Goal: Book appointment/travel/reservation

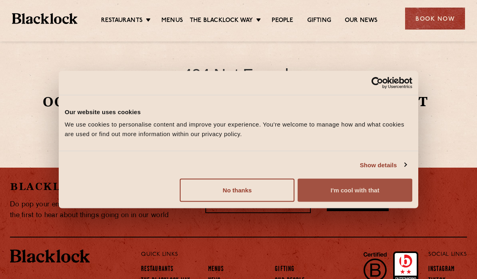
click at [366, 196] on button "I'm cool with that" at bounding box center [355, 190] width 115 height 23
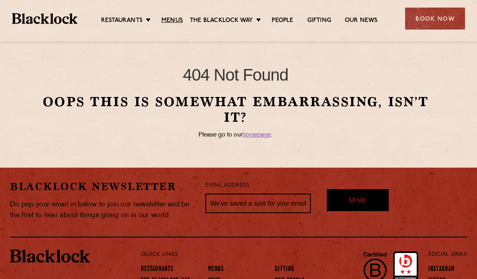
click at [169, 21] on link "Menus" at bounding box center [172, 21] width 22 height 8
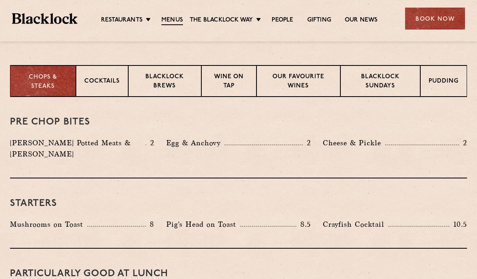
scroll to position [306, 0]
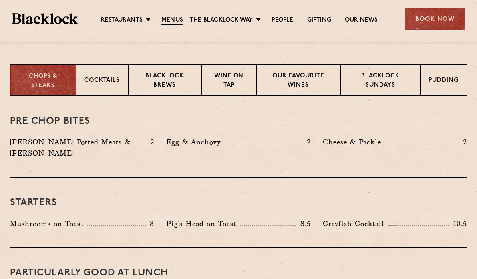
click at [389, 91] on div "Blacklock Sundays" at bounding box center [380, 80] width 80 height 32
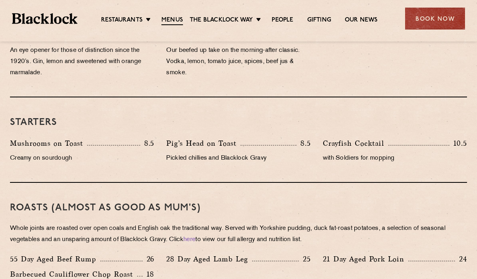
scroll to position [420, 0]
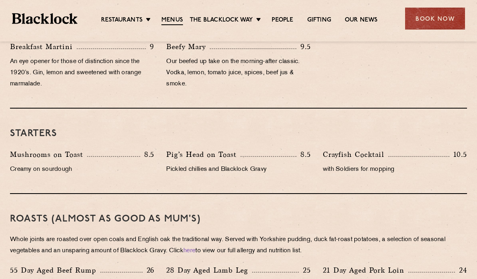
click at [448, 22] on div "Book Now" at bounding box center [435, 19] width 60 height 22
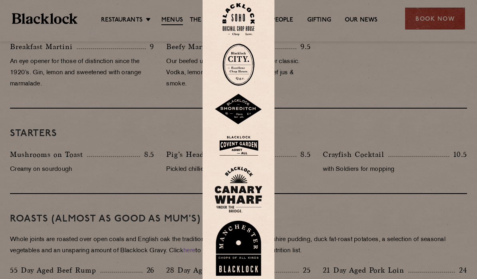
click at [451, 26] on div at bounding box center [238, 139] width 477 height 279
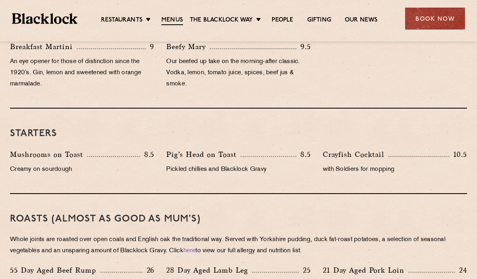
click at [457, 23] on div "Book Now" at bounding box center [435, 19] width 60 height 22
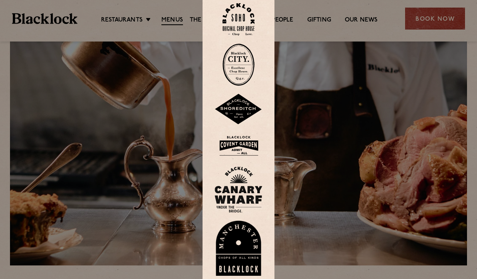
scroll to position [0, 0]
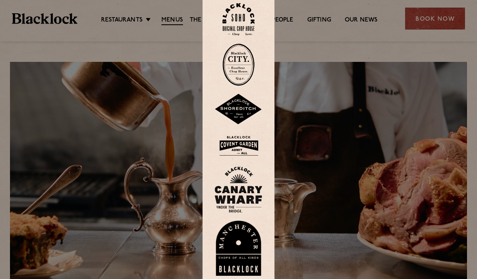
click at [427, 28] on div at bounding box center [238, 139] width 477 height 279
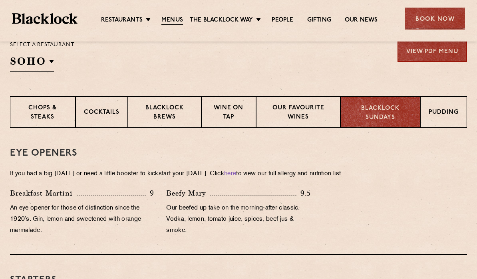
scroll to position [273, 0]
click at [402, 112] on p "Blacklock Sundays" at bounding box center [380, 114] width 63 height 18
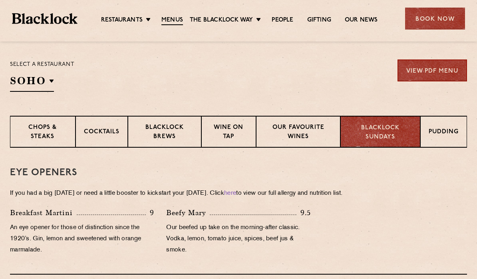
scroll to position [251, 0]
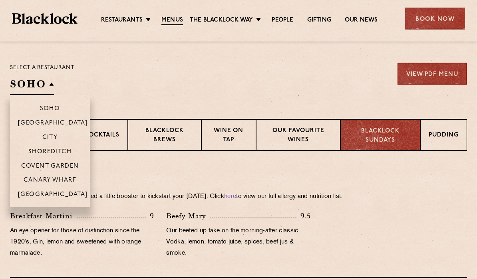
click at [32, 103] on li "Soho" at bounding box center [50, 105] width 80 height 20
click at [45, 108] on p "Soho" at bounding box center [50, 108] width 20 height 7
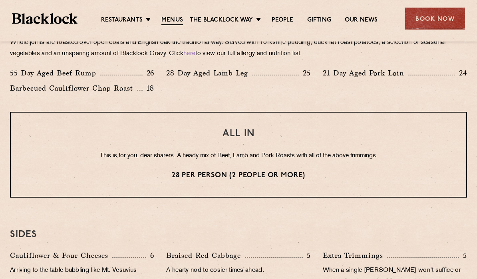
scroll to position [578, 0]
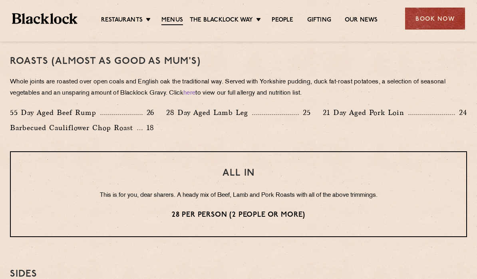
click at [451, 21] on div "Book Now" at bounding box center [435, 19] width 60 height 22
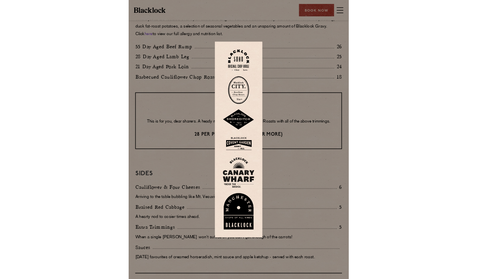
scroll to position [577, 0]
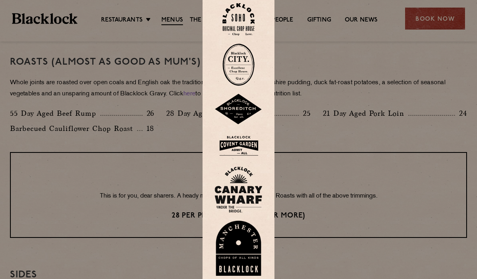
click at [234, 168] on div at bounding box center [239, 139] width 72 height 297
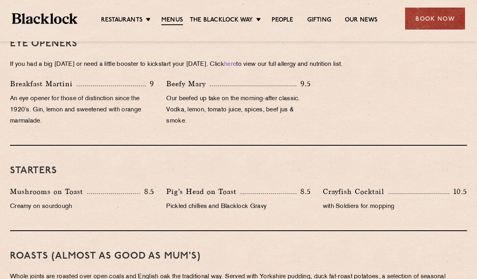
scroll to position [383, 0]
click at [449, 26] on div "Book Now" at bounding box center [435, 19] width 60 height 22
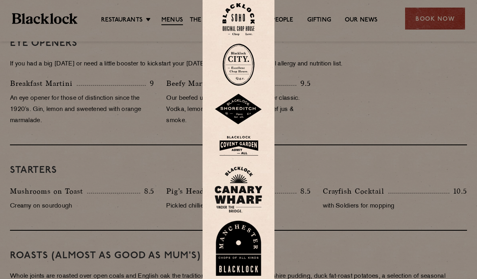
click at [443, 23] on div at bounding box center [238, 139] width 477 height 279
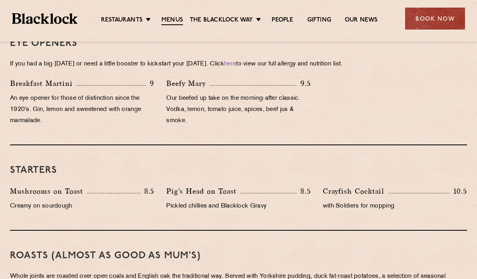
click at [451, 24] on div "Book Now" at bounding box center [435, 19] width 60 height 22
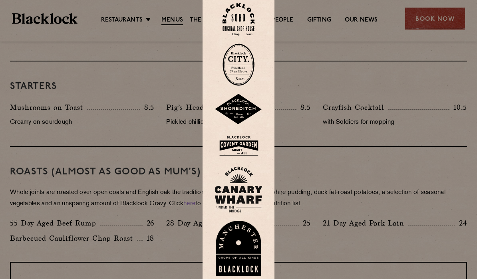
scroll to position [468, 0]
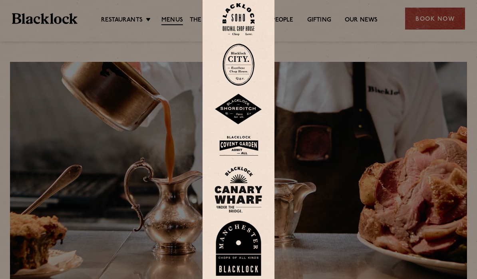
click at [244, 36] on img at bounding box center [238, 19] width 32 height 32
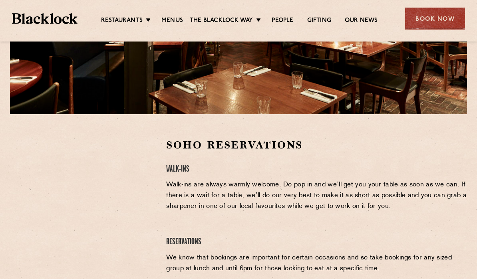
scroll to position [185, 0]
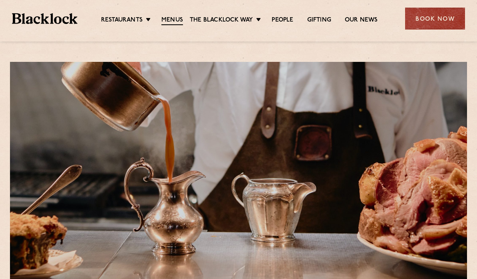
click at [446, 23] on div "Book Now" at bounding box center [435, 19] width 60 height 22
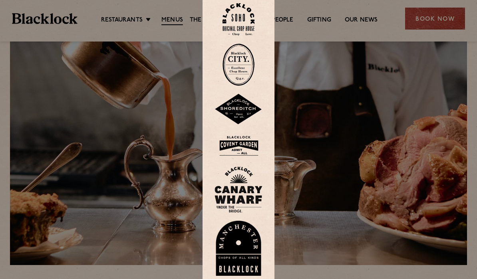
scroll to position [23, 0]
click at [240, 31] on img at bounding box center [238, 19] width 32 height 32
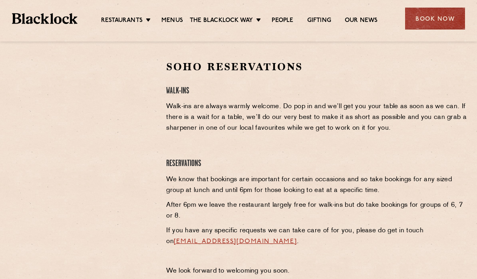
scroll to position [267, 0]
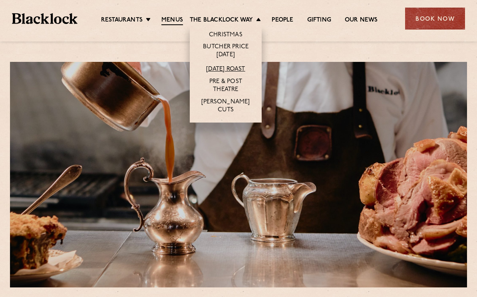
click at [244, 70] on link "[DATE] Roast" at bounding box center [225, 70] width 39 height 8
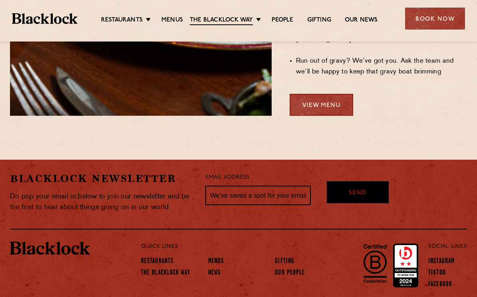
scroll to position [719, 0]
